Goal: Navigation & Orientation: Go to known website

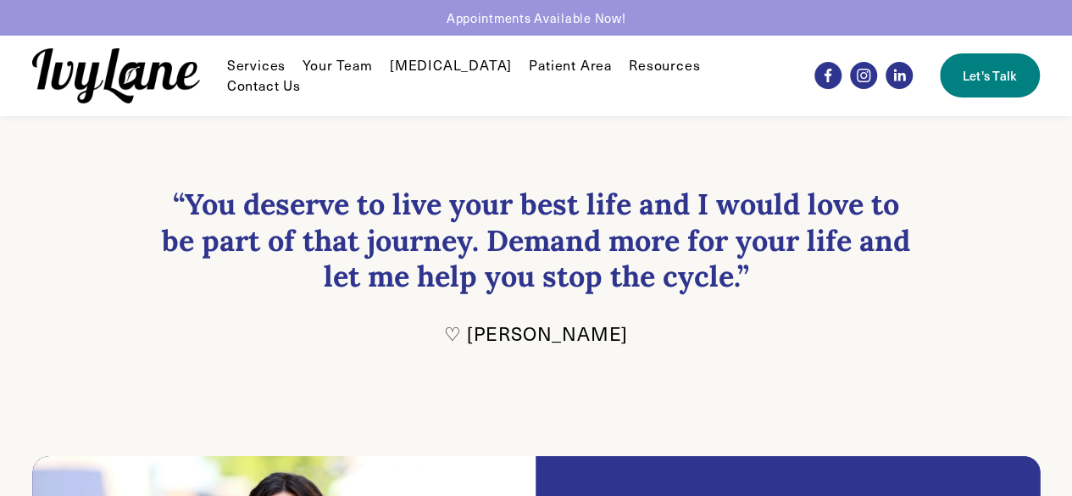
click at [160, 70] on img at bounding box center [116, 75] width 168 height 55
